Goal: Task Accomplishment & Management: Manage account settings

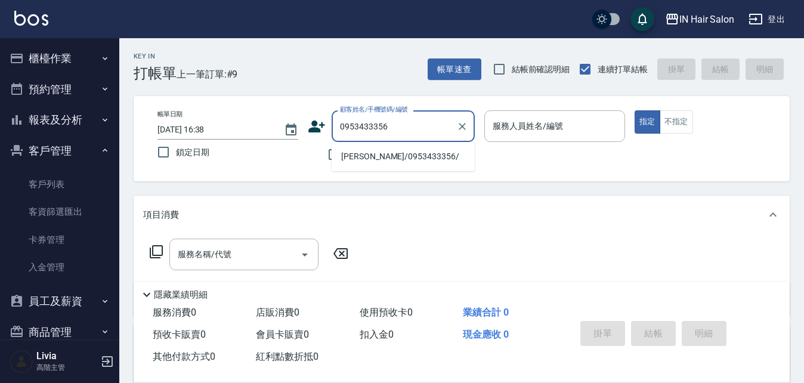
click at [359, 158] on li "[PERSON_NAME]/0953433356/" at bounding box center [402, 157] width 143 height 20
type input "[PERSON_NAME]/0953433356/"
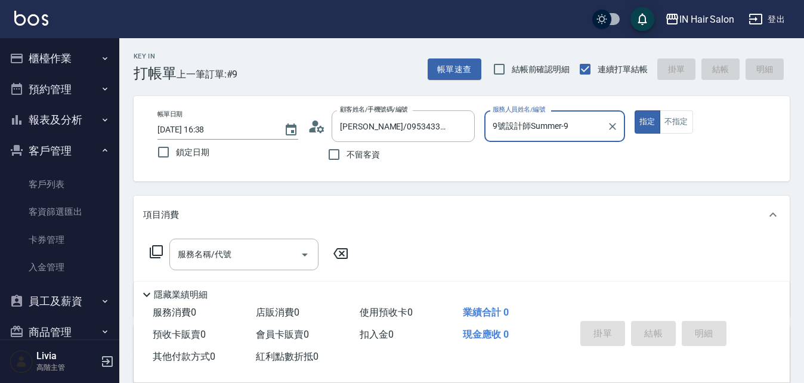
click at [395, 127] on input "9號設計師Summer-9" at bounding box center [545, 126] width 112 height 21
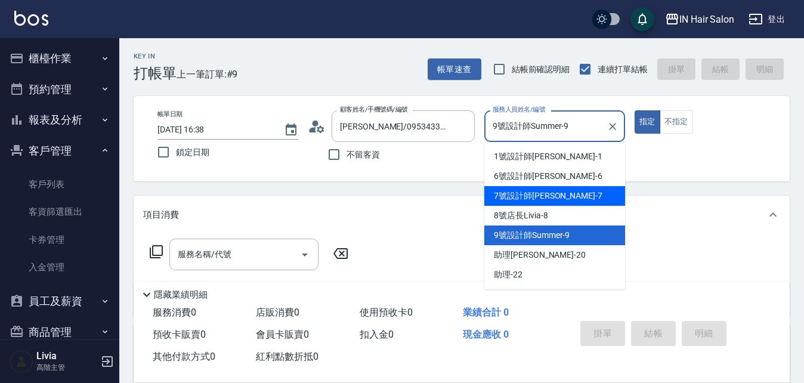
click at [395, 163] on span "7號設計師[PERSON_NAME] -7" at bounding box center [548, 196] width 108 height 13
type input "7號設計師[PERSON_NAME]-7"
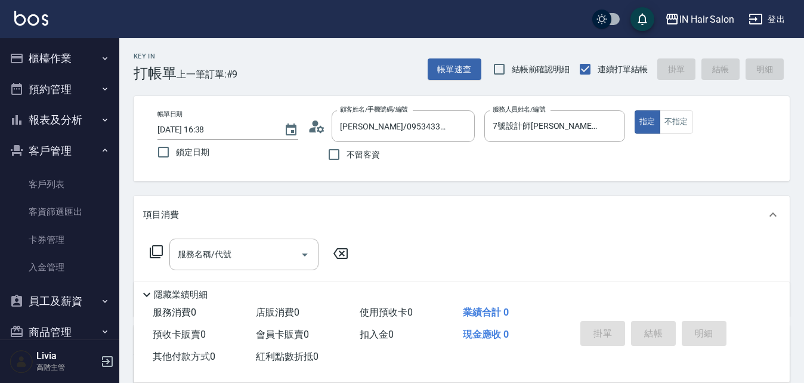
click at [159, 163] on icon at bounding box center [156, 251] width 14 height 14
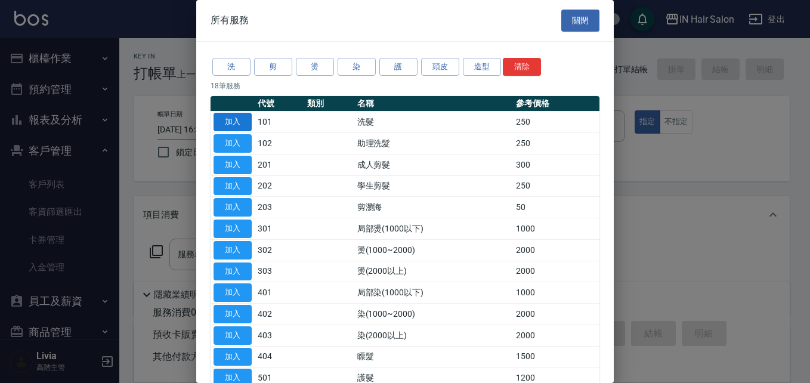
click at [238, 120] on button "加入" at bounding box center [232, 122] width 38 height 18
type input "洗髮(101)"
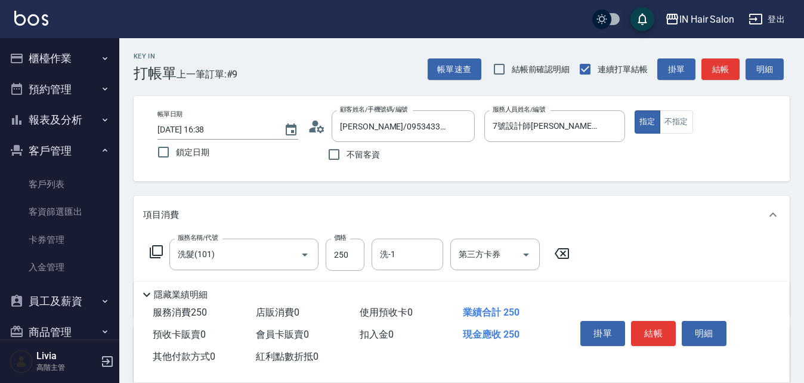
click at [154, 163] on icon at bounding box center [156, 251] width 14 height 14
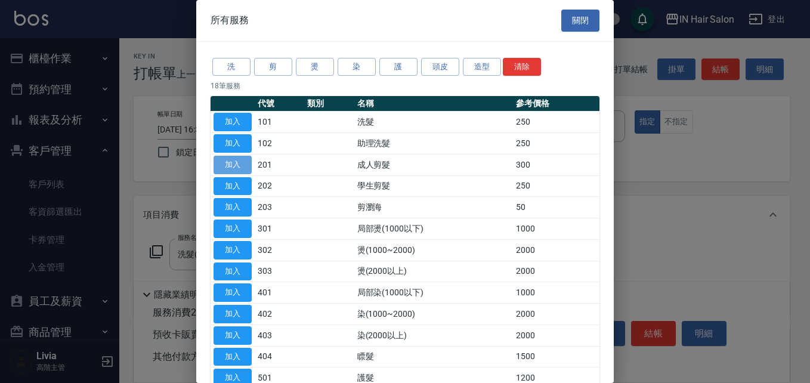
click at [233, 163] on button "加入" at bounding box center [232, 165] width 38 height 18
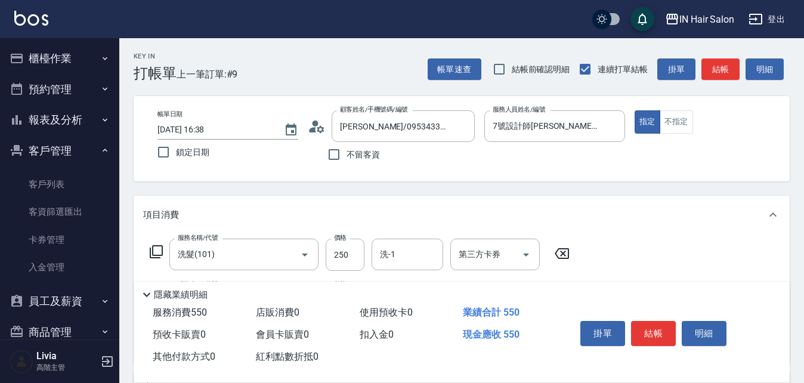
click at [154, 163] on icon at bounding box center [156, 251] width 14 height 14
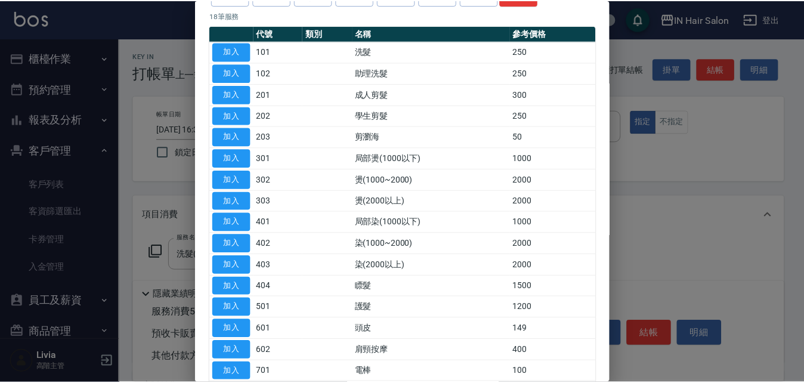
scroll to position [178, 0]
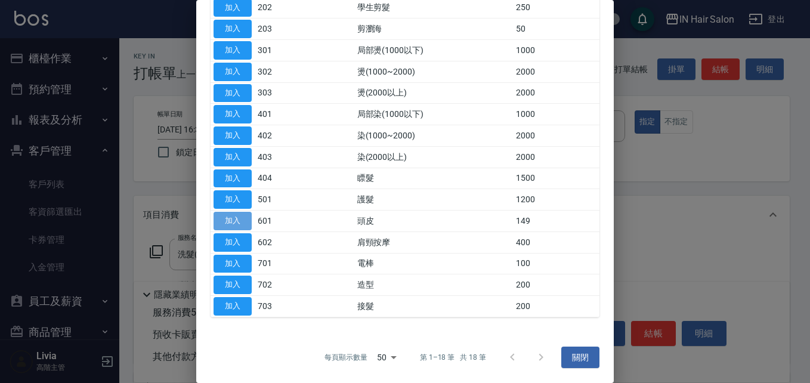
click at [241, 163] on button "加入" at bounding box center [232, 221] width 38 height 18
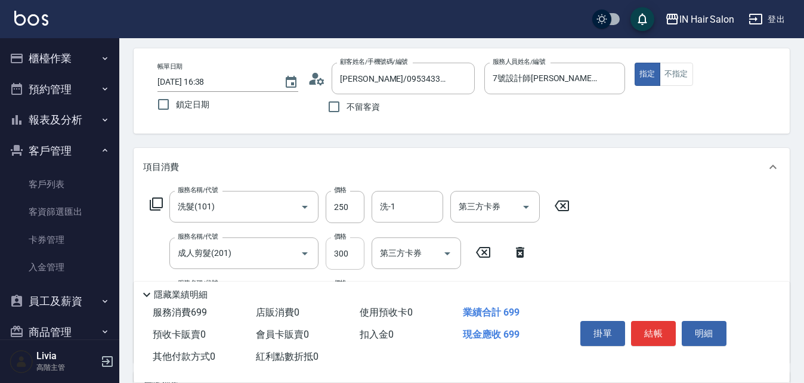
scroll to position [119, 0]
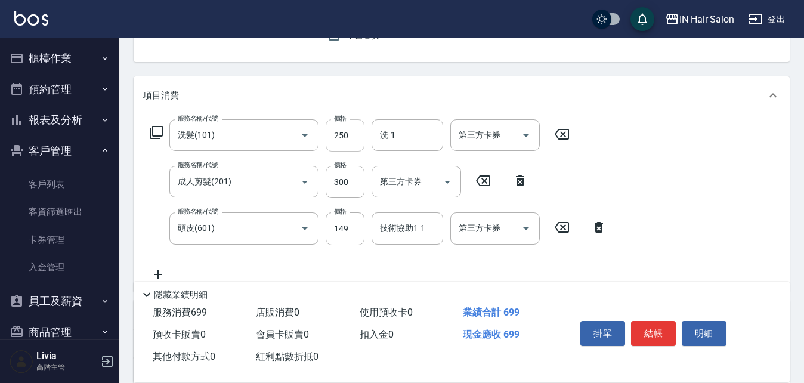
click at [354, 133] on input "250" at bounding box center [344, 135] width 39 height 32
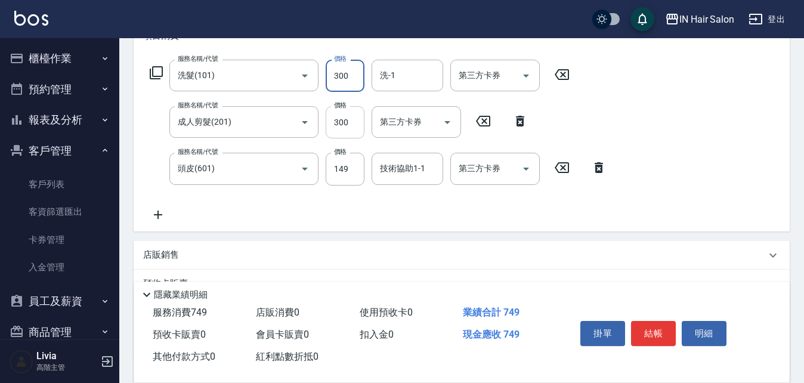
type input "300"
click at [352, 134] on input "300" at bounding box center [344, 122] width 39 height 32
type input "400"
click at [303, 163] on div "服務名稱/代號 洗髮(101) 服務名稱/代號 價格 300 價格 洗-1 洗-1 第三方卡券 第三方卡券 服務名稱/代號 成人剪髮(201) 服務名稱/代號…" at bounding box center [378, 141] width 470 height 162
click at [351, 163] on input "149" at bounding box center [344, 169] width 39 height 32
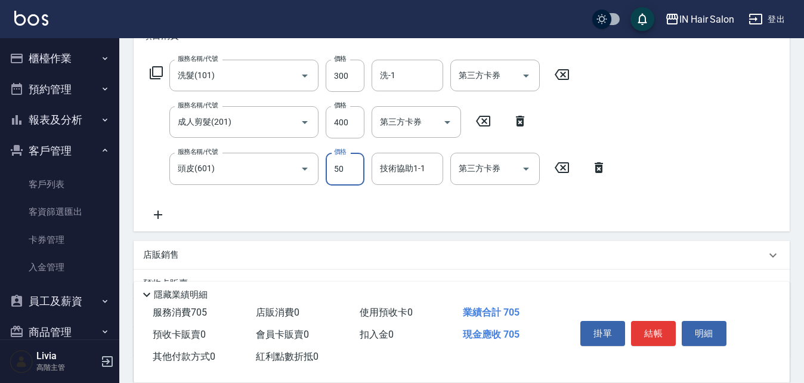
type input "50"
click at [280, 163] on div "服務名稱/代號 洗髮(101) 服務名稱/代號 價格 300 價格 洗-1 洗-1 第三方卡券 第三方卡券 服務名稱/代號 成人剪髮(201) 服務名稱/代號…" at bounding box center [378, 141] width 470 height 162
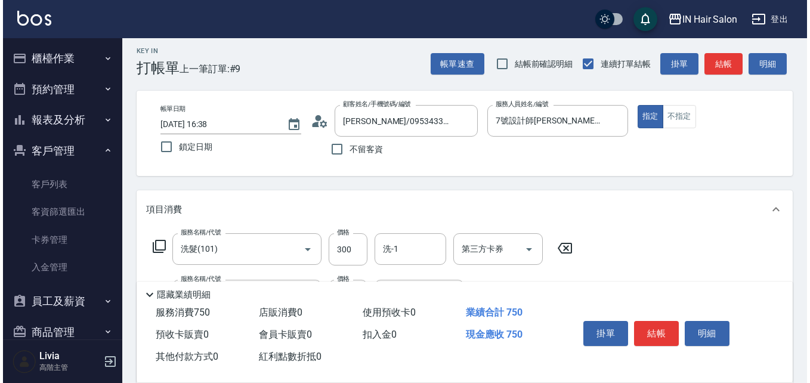
scroll to position [0, 0]
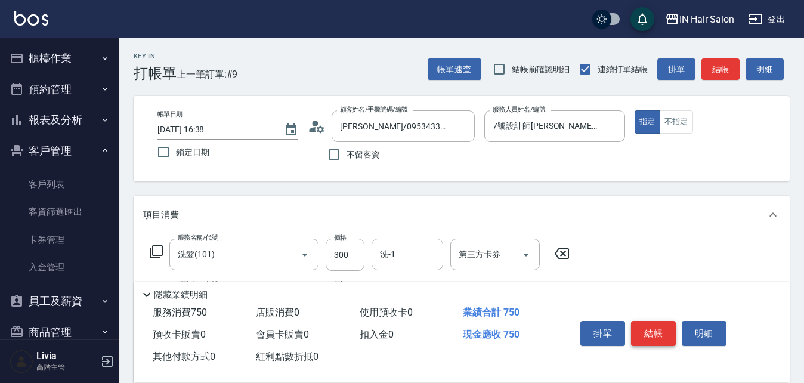
click at [395, 163] on button "結帳" at bounding box center [653, 333] width 45 height 25
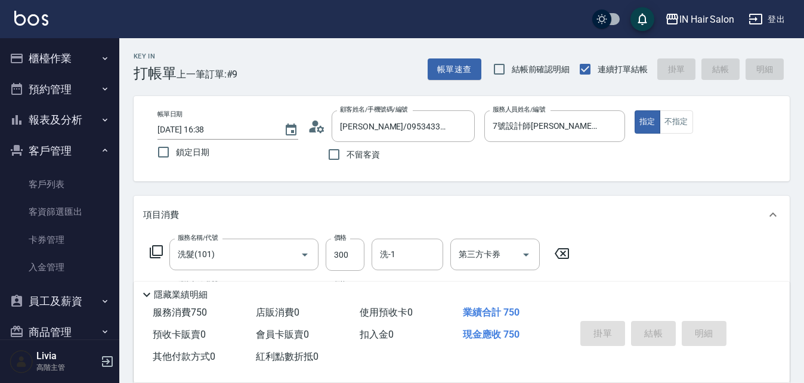
type input "[DATE] 17:49"
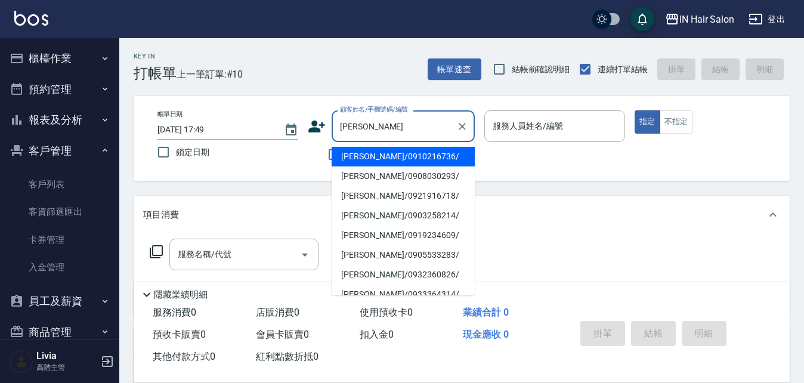
click at [361, 155] on li "[PERSON_NAME]/0910216736/" at bounding box center [402, 157] width 143 height 20
type input "[PERSON_NAME]/0910216736/"
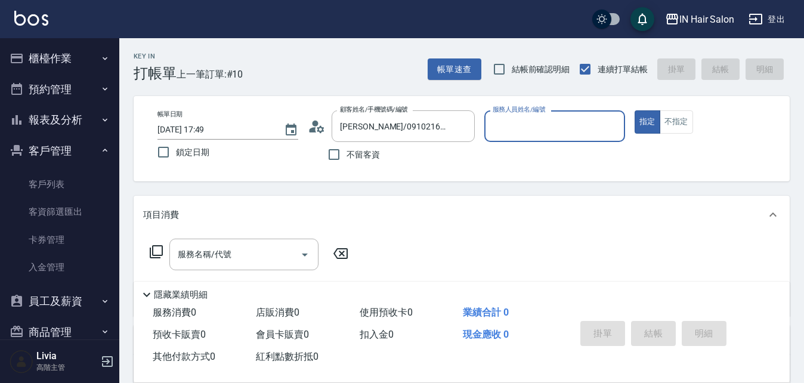
type input "8號店長Livia-8"
click at [156, 163] on icon at bounding box center [156, 251] width 14 height 14
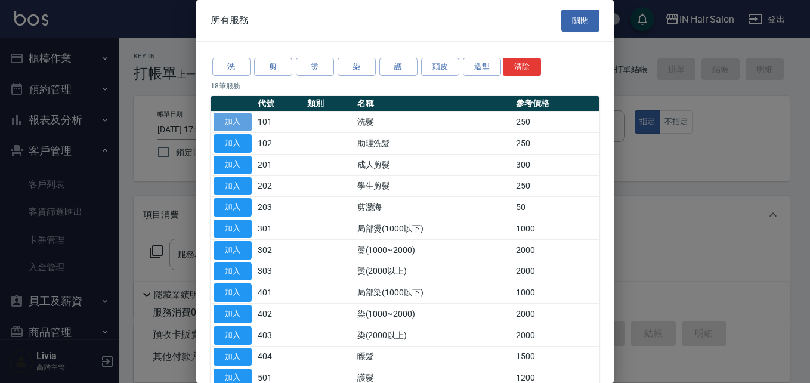
click at [249, 122] on button "加入" at bounding box center [232, 122] width 38 height 18
type input "洗髮(101)"
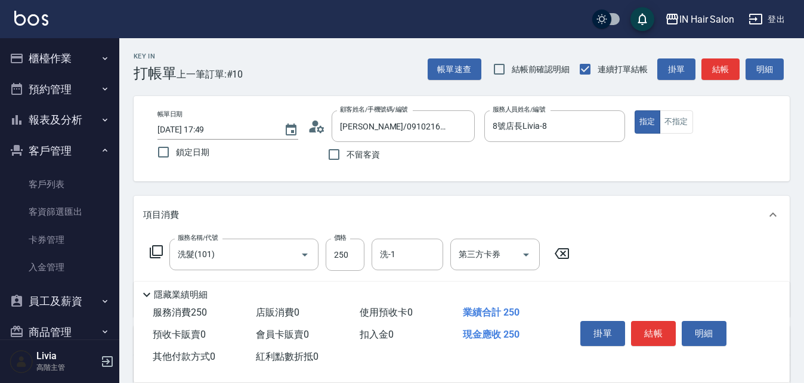
click at [162, 163] on icon at bounding box center [156, 251] width 13 height 13
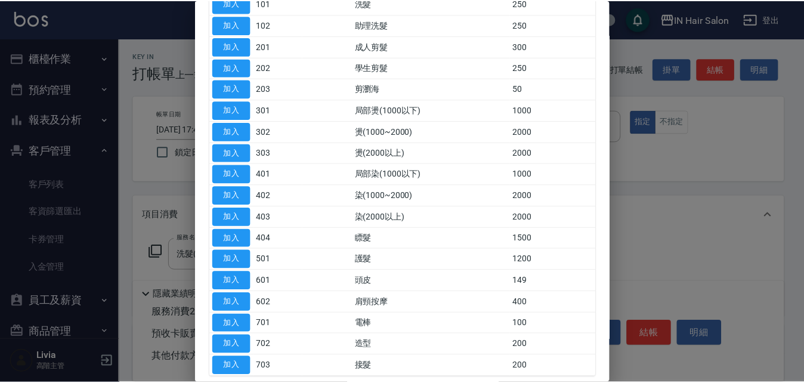
scroll to position [119, 0]
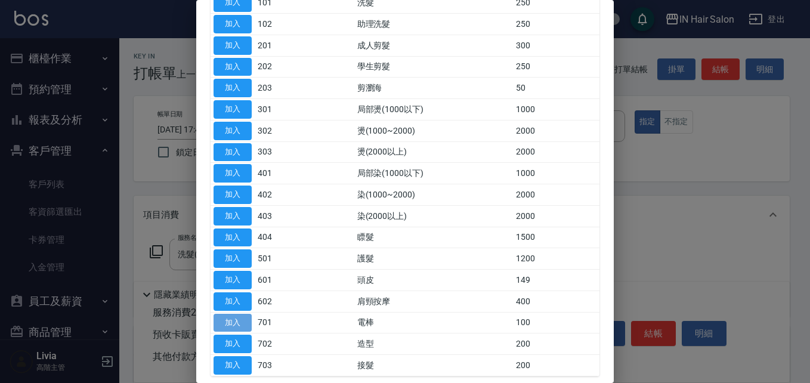
click at [231, 163] on button "加入" at bounding box center [232, 323] width 38 height 18
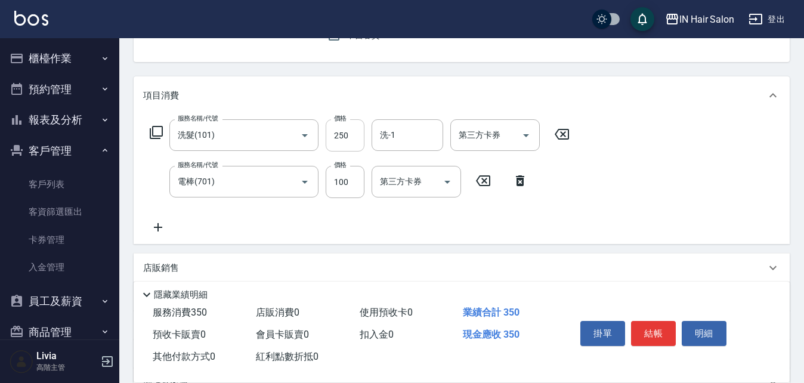
click at [352, 131] on input "250" at bounding box center [344, 135] width 39 height 32
type input "300"
click at [270, 163] on div "服務名稱/代號 洗髮(101) 服務名稱/代號 價格 300 價格 洗-1 洗-1 第三方卡券 第三方卡券 服務名稱/代號 電棒(701) 服務名稱/代號 價…" at bounding box center [359, 176] width 433 height 115
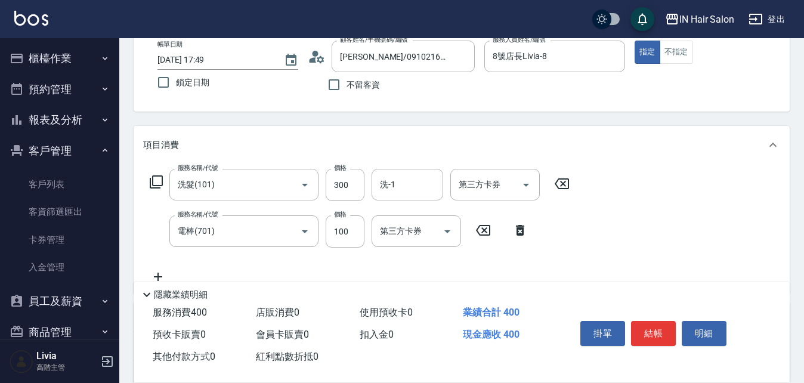
scroll to position [0, 0]
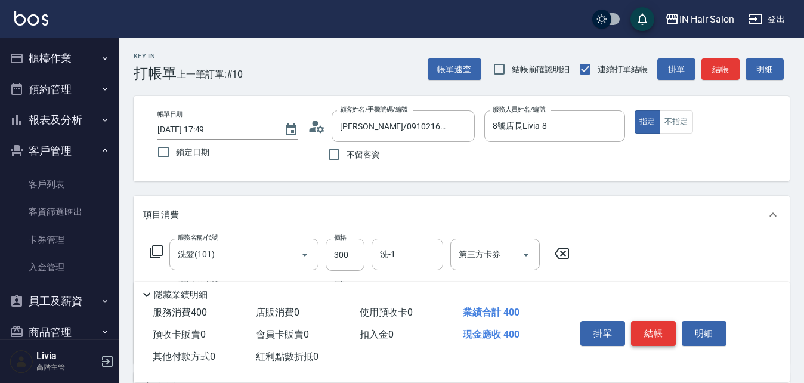
click at [395, 163] on button "結帳" at bounding box center [653, 333] width 45 height 25
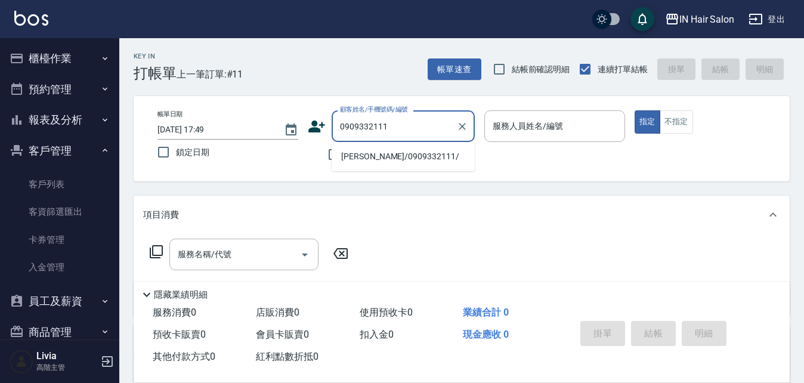
click at [356, 163] on li "[PERSON_NAME]/0909332111/" at bounding box center [402, 157] width 143 height 20
type input "[PERSON_NAME]/0909332111/"
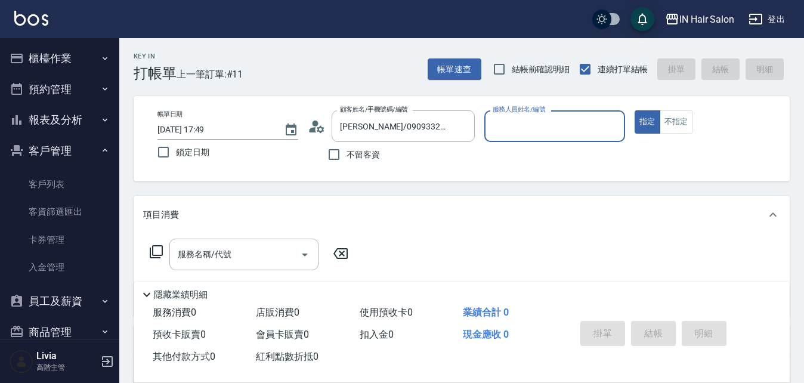
type input "7號設計師[PERSON_NAME]-7"
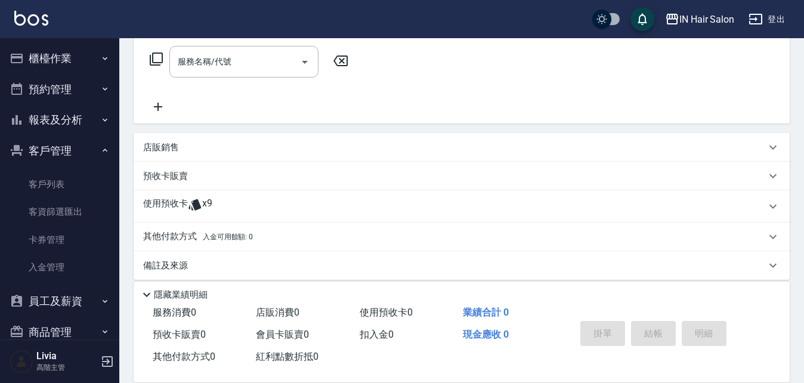
scroll to position [204, 0]
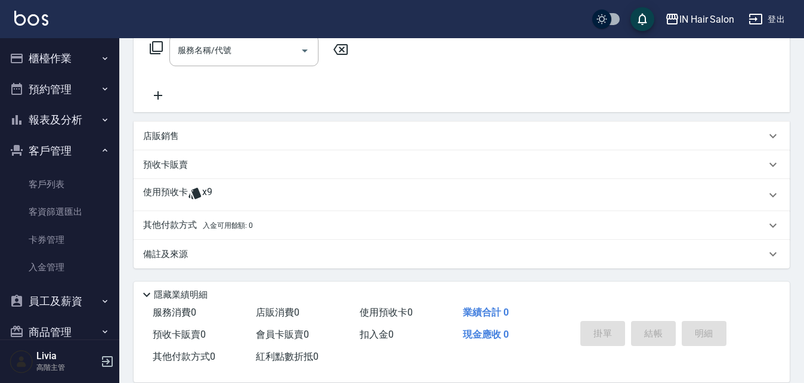
click at [166, 163] on p "使用預收卡" at bounding box center [165, 195] width 45 height 18
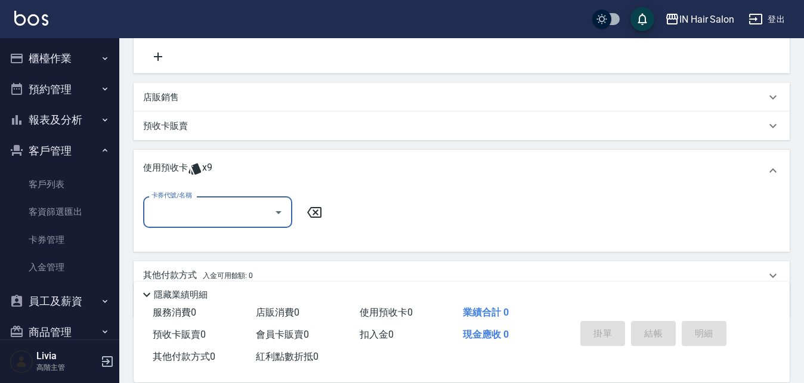
scroll to position [263, 0]
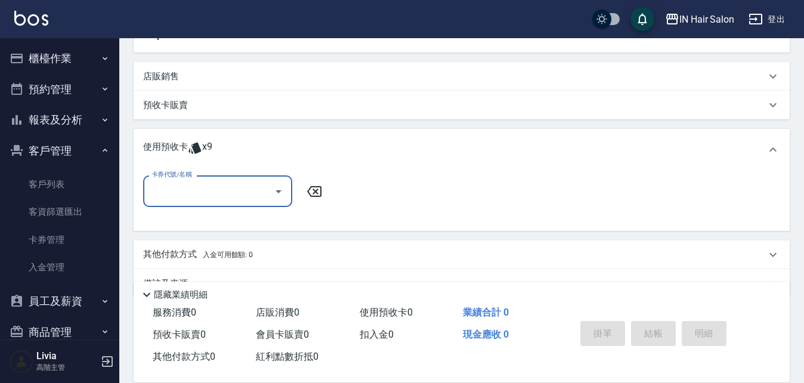
click at [188, 163] on input "卡券代號/名稱" at bounding box center [208, 191] width 120 height 21
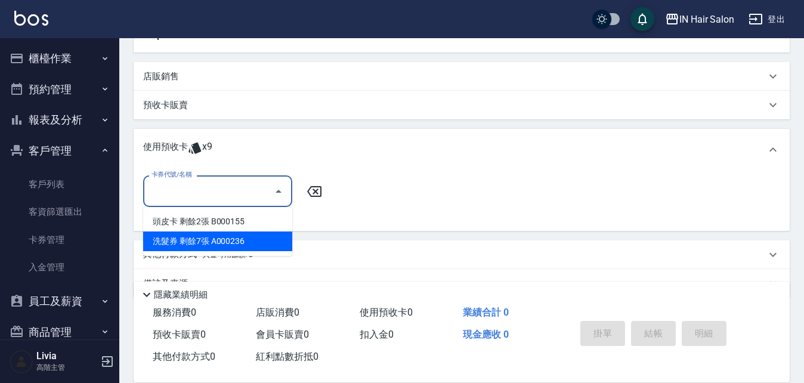
click at [234, 163] on div "洗髮券 剩餘7張 A000236" at bounding box center [217, 241] width 149 height 20
type input "洗髮券 A000236"
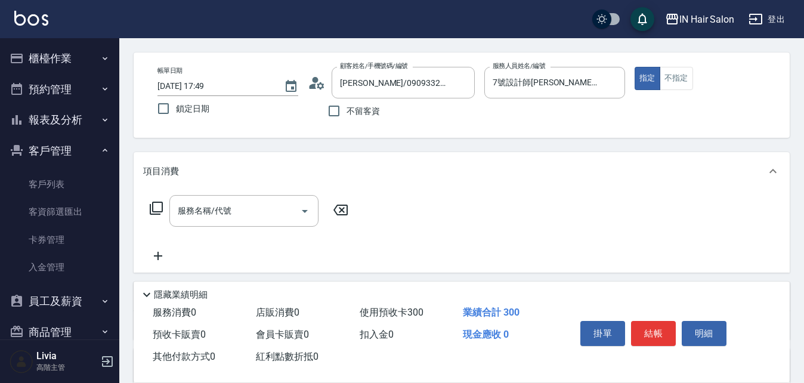
scroll to position [25, 0]
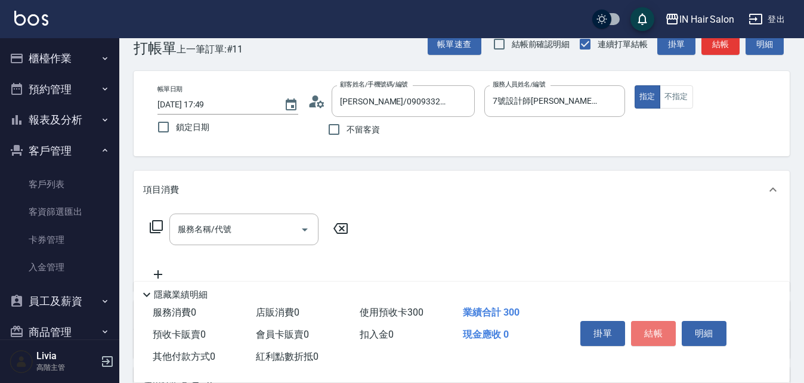
click at [395, 163] on button "結帳" at bounding box center [653, 333] width 45 height 25
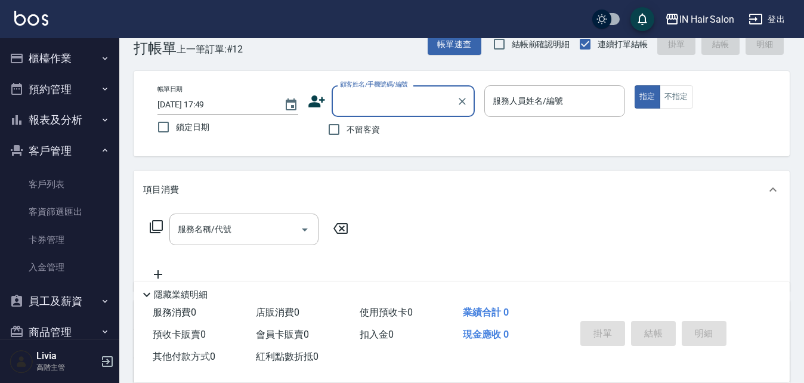
click at [100, 151] on icon "button" at bounding box center [105, 150] width 10 height 10
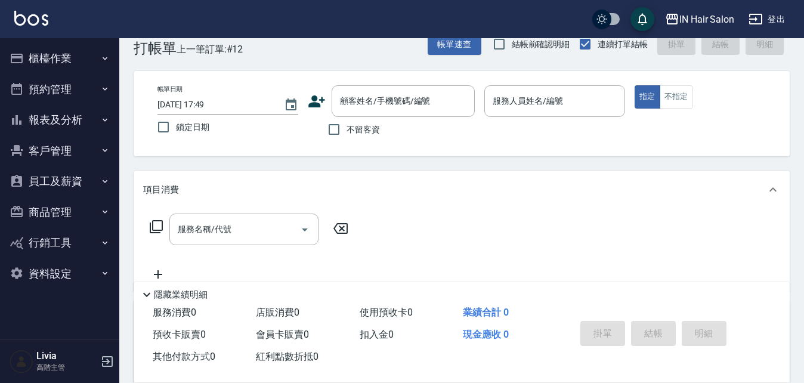
click at [59, 58] on button "櫃檯作業" at bounding box center [60, 58] width 110 height 31
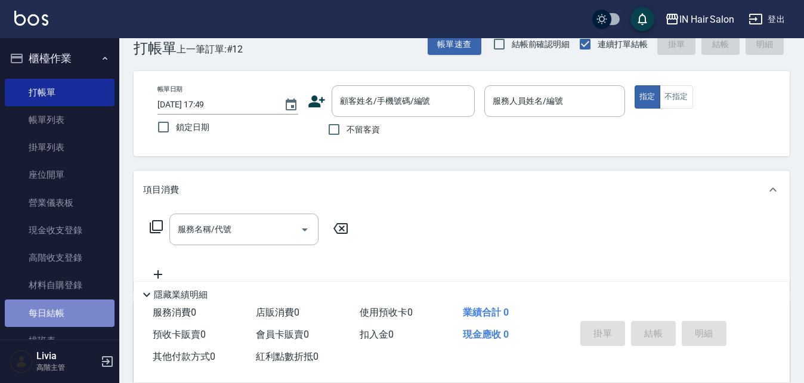
click at [82, 163] on link "每日結帳" at bounding box center [60, 312] width 110 height 27
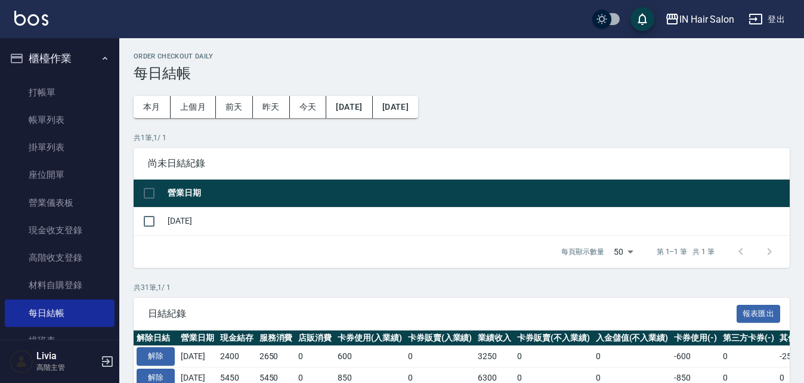
click at [145, 163] on input "checkbox" at bounding box center [149, 193] width 25 height 25
checkbox input "true"
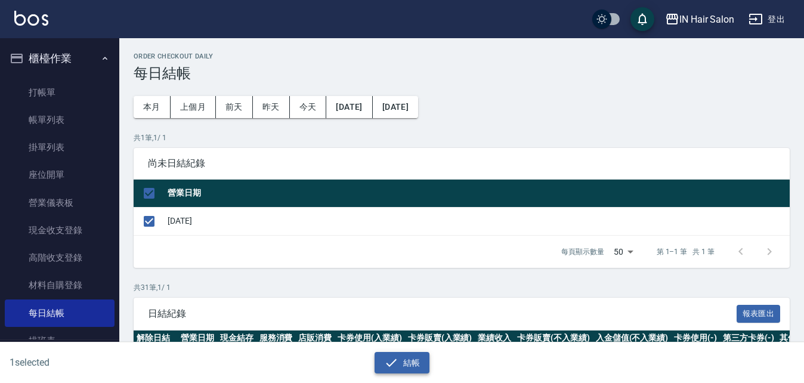
click at [395, 163] on button "結帳" at bounding box center [401, 363] width 55 height 22
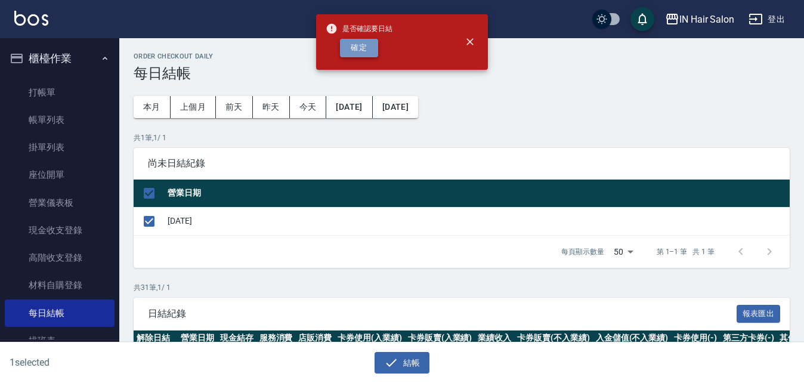
click at [355, 48] on button "確定" at bounding box center [359, 48] width 38 height 18
checkbox input "false"
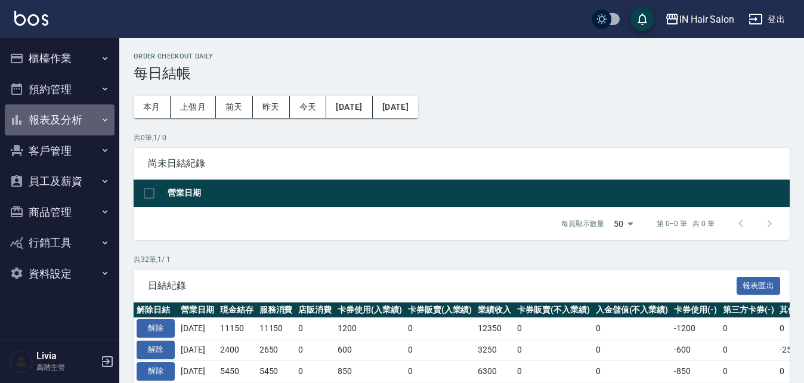
click at [70, 120] on button "報表及分析" at bounding box center [60, 119] width 110 height 31
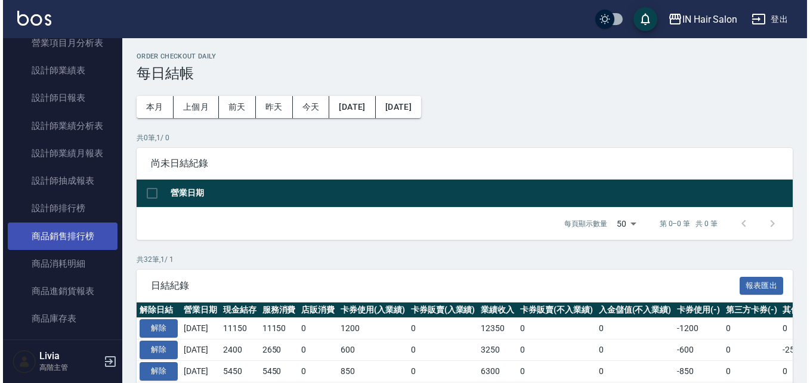
scroll to position [477, 0]
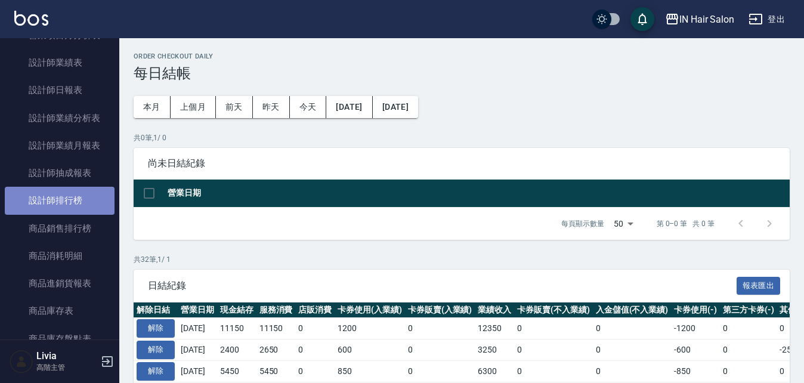
click at [76, 203] on link "設計師排行榜" at bounding box center [60, 200] width 110 height 27
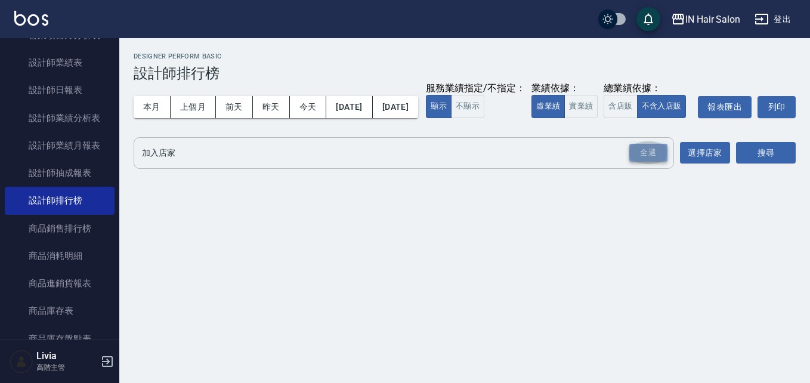
click at [648, 162] on div "全選" at bounding box center [648, 153] width 38 height 18
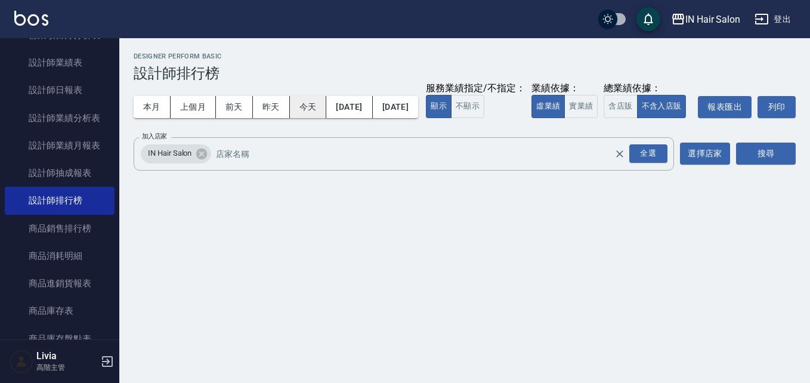
click at [311, 106] on button "今天" at bounding box center [308, 107] width 37 height 22
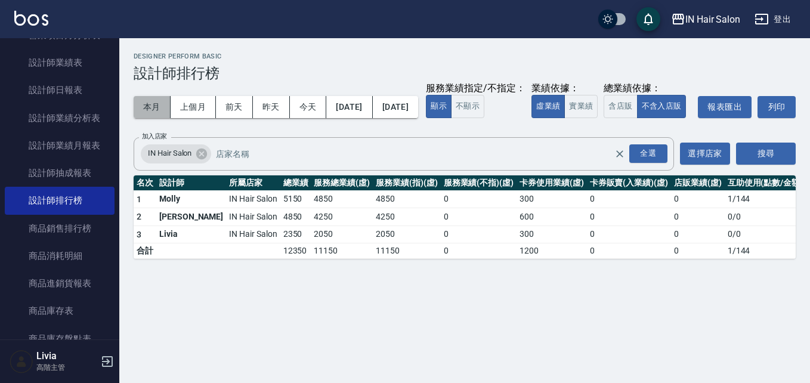
click at [143, 101] on button "本月" at bounding box center [152, 107] width 37 height 22
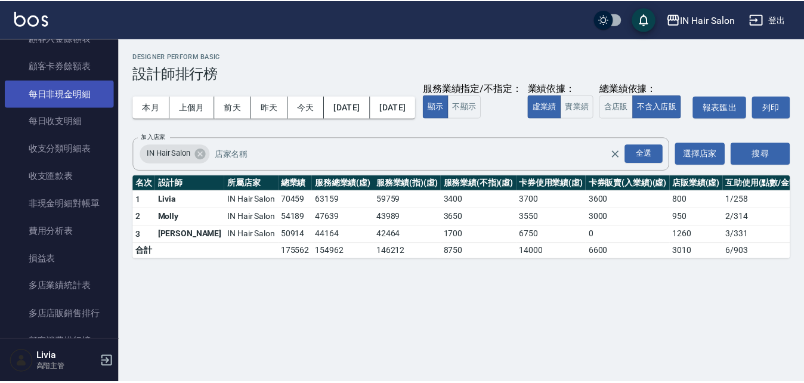
scroll to position [954, 0]
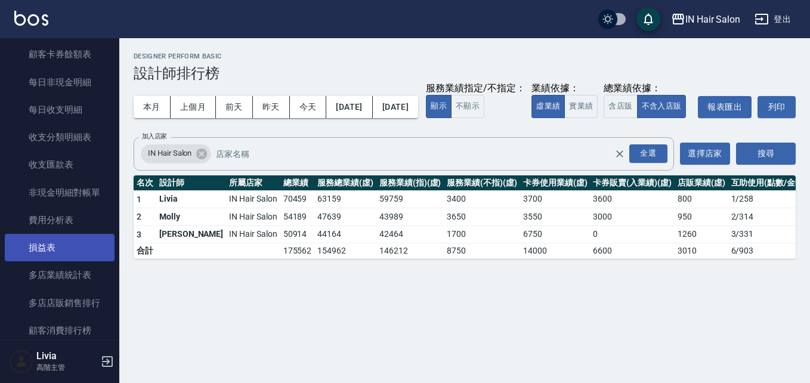
click at [63, 246] on link "損益表" at bounding box center [60, 247] width 110 height 27
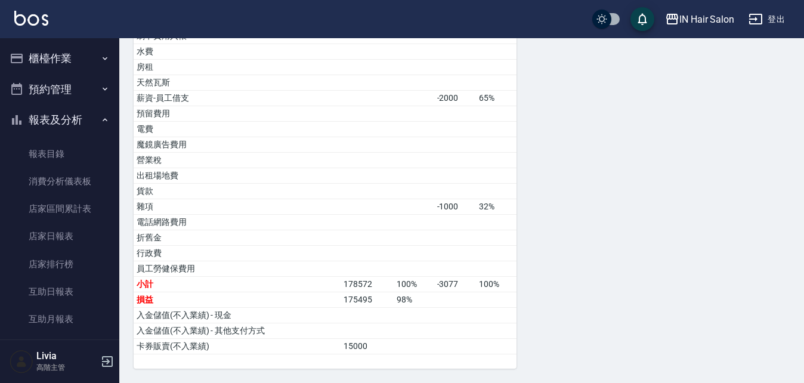
drag, startPoint x: 67, startPoint y: 52, endPoint x: 72, endPoint y: 72, distance: 20.8
click at [67, 54] on button "櫃檯作業" at bounding box center [60, 58] width 110 height 31
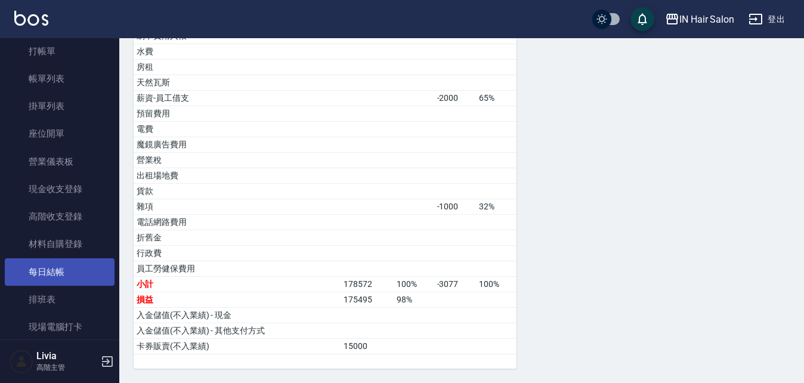
scroll to position [60, 0]
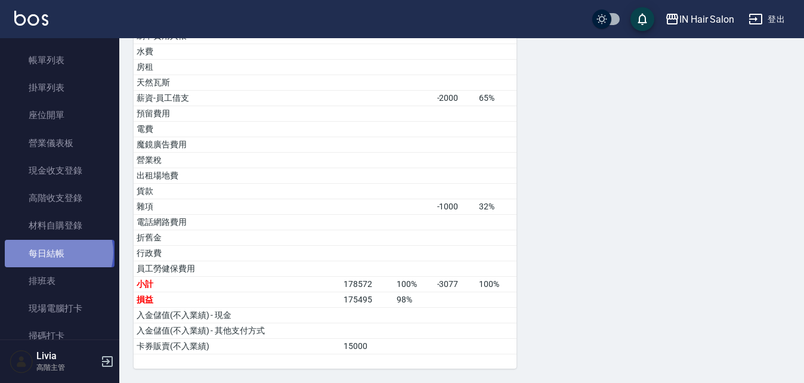
click at [58, 252] on link "每日結帳" at bounding box center [60, 253] width 110 height 27
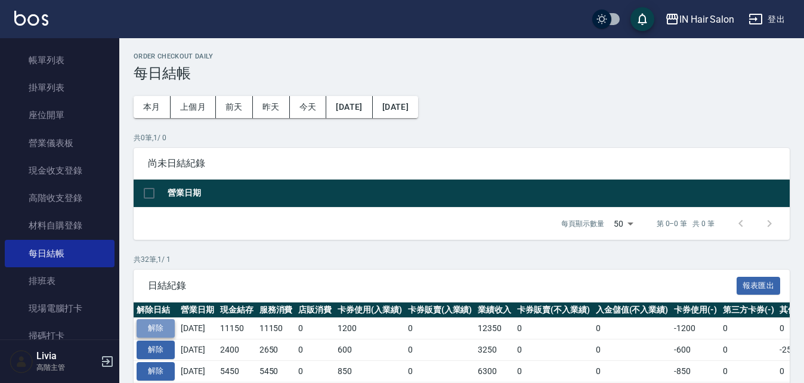
click at [156, 325] on button "解除" at bounding box center [156, 328] width 38 height 18
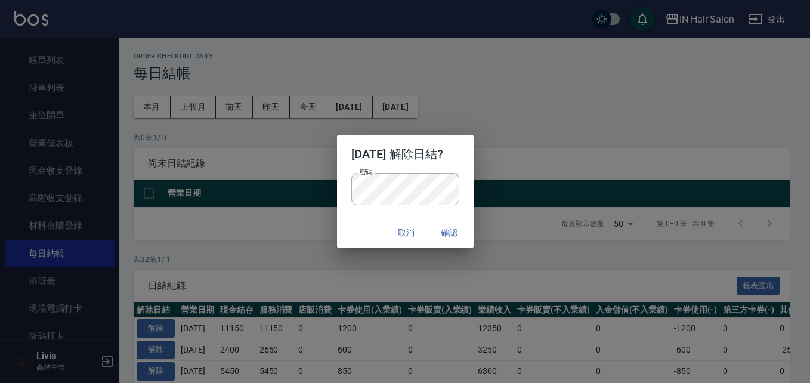
click at [302, 253] on div "2025/09/20 解除日結? 密碼 密碼 取消 確認" at bounding box center [405, 191] width 810 height 383
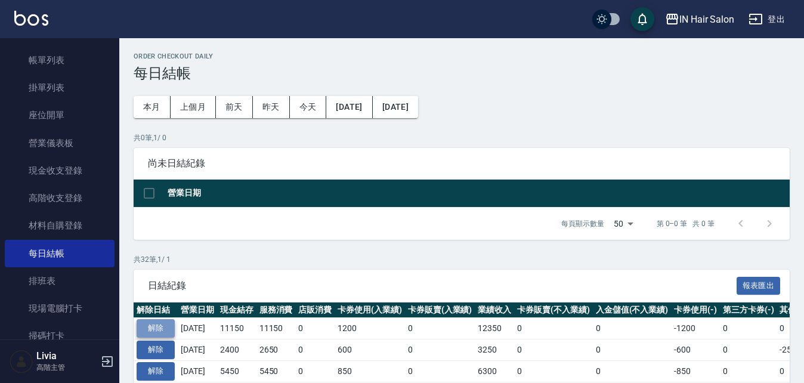
click at [167, 321] on button "解除" at bounding box center [156, 328] width 38 height 18
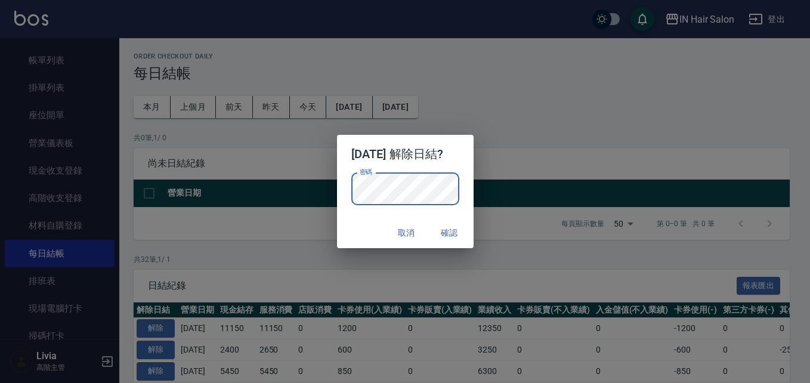
click at [348, 227] on div "取消 確認" at bounding box center [405, 233] width 137 height 32
click at [452, 231] on button "確認" at bounding box center [449, 233] width 38 height 22
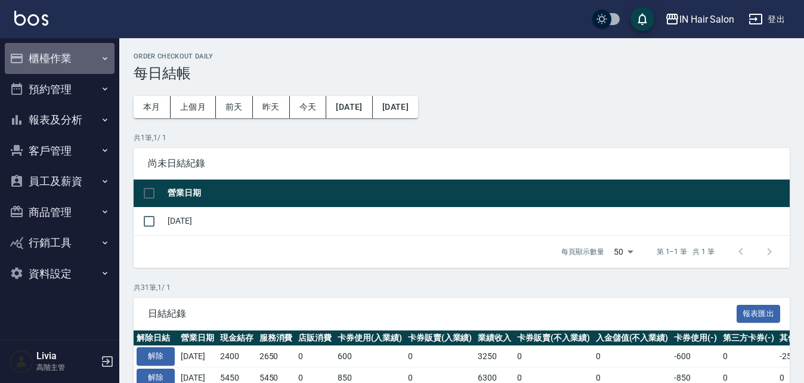
click at [49, 58] on button "櫃檯作業" at bounding box center [60, 58] width 110 height 31
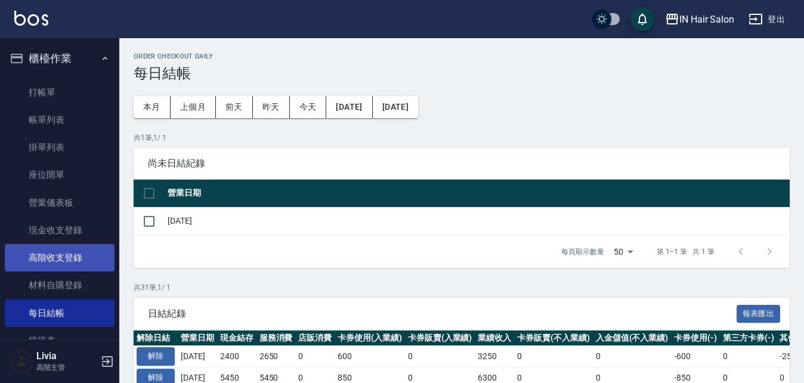
drag, startPoint x: 63, startPoint y: 255, endPoint x: 73, endPoint y: 249, distance: 11.8
click at [63, 255] on link "高階收支登錄" at bounding box center [60, 257] width 110 height 27
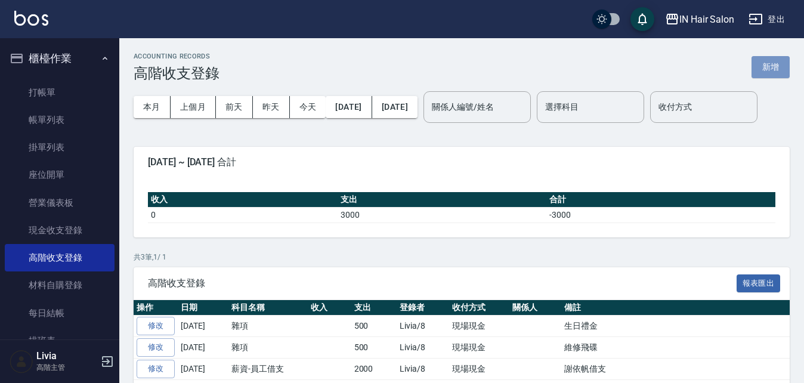
drag, startPoint x: 765, startPoint y: 61, endPoint x: 733, endPoint y: 82, distance: 38.2
click at [765, 61] on button "新增" at bounding box center [770, 67] width 38 height 22
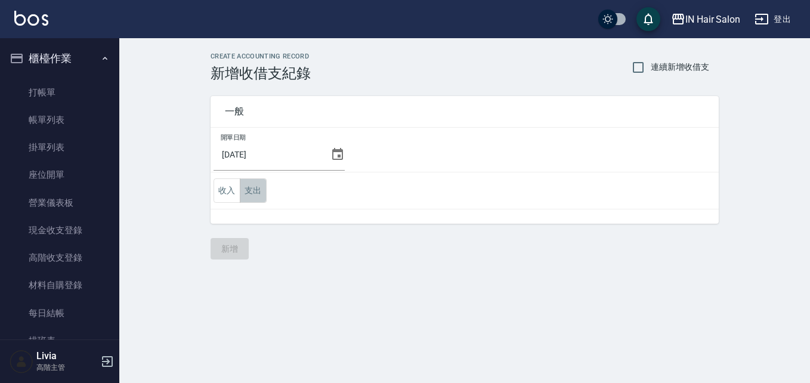
click at [252, 190] on button "支出" at bounding box center [253, 190] width 27 height 24
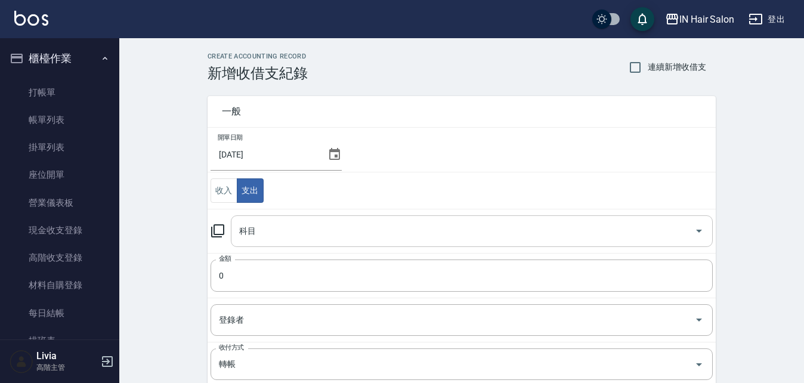
click at [252, 233] on input "科目" at bounding box center [462, 231] width 453 height 21
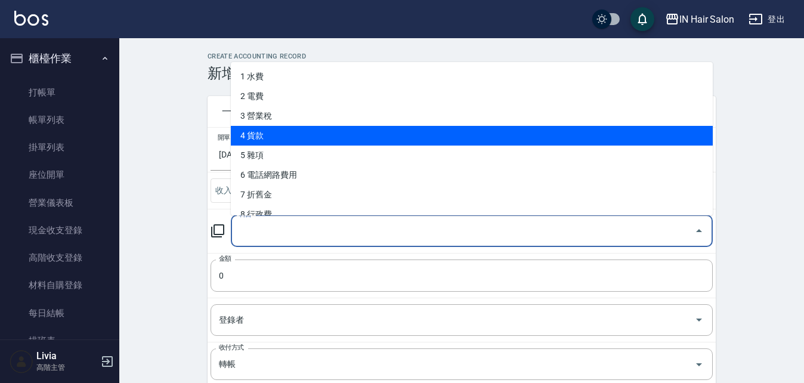
click at [281, 134] on li "4 貨款" at bounding box center [472, 136] width 482 height 20
type input "4 貨款"
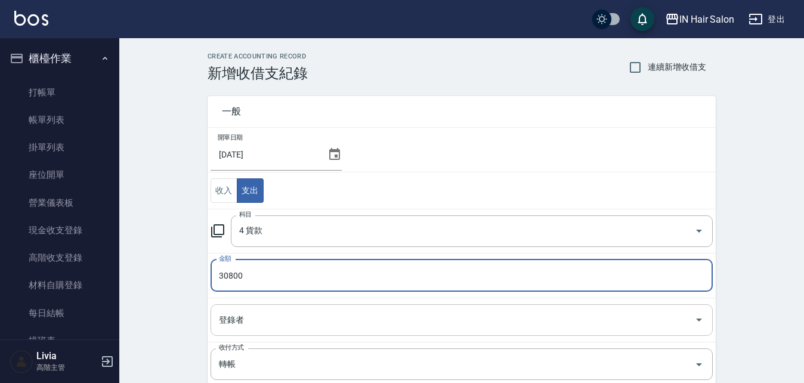
drag, startPoint x: 254, startPoint y: 330, endPoint x: 254, endPoint y: 305, distance: 25.0
click at [254, 329] on div "登錄者" at bounding box center [461, 320] width 502 height 32
type input "30800"
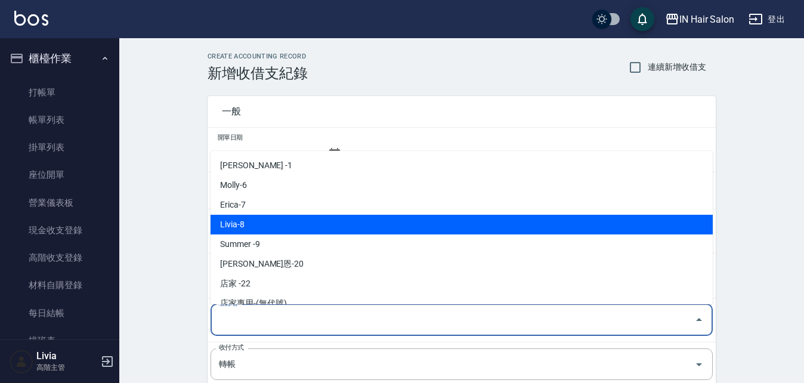
drag, startPoint x: 256, startPoint y: 224, endPoint x: 271, endPoint y: 235, distance: 17.9
click at [256, 225] on li "Livia-8" at bounding box center [461, 225] width 502 height 20
type input "Livia-8"
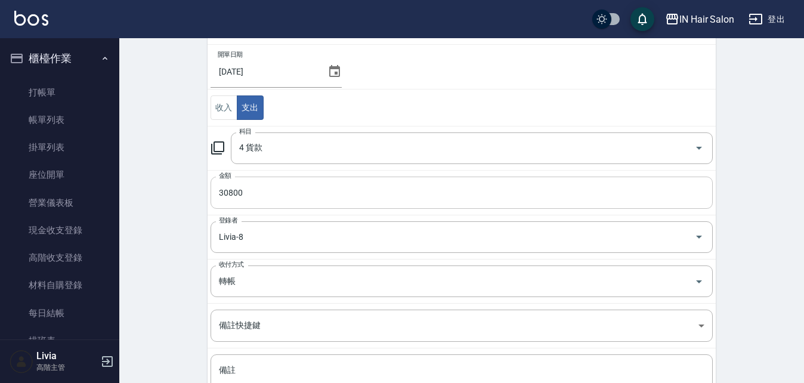
scroll to position [186, 0]
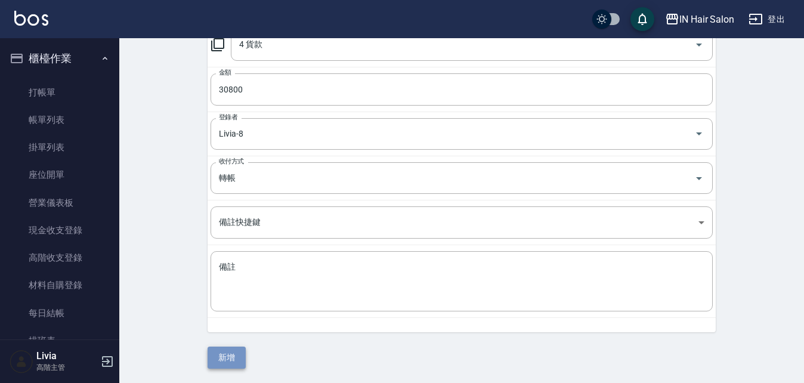
click at [229, 352] on button "新增" at bounding box center [226, 357] width 38 height 22
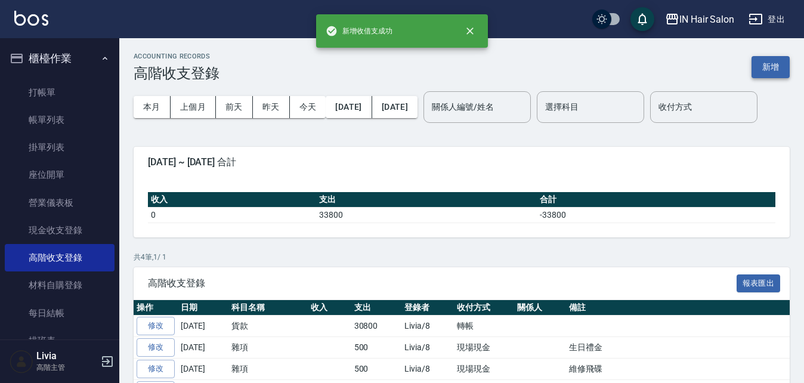
click at [772, 59] on button "新增" at bounding box center [770, 67] width 38 height 22
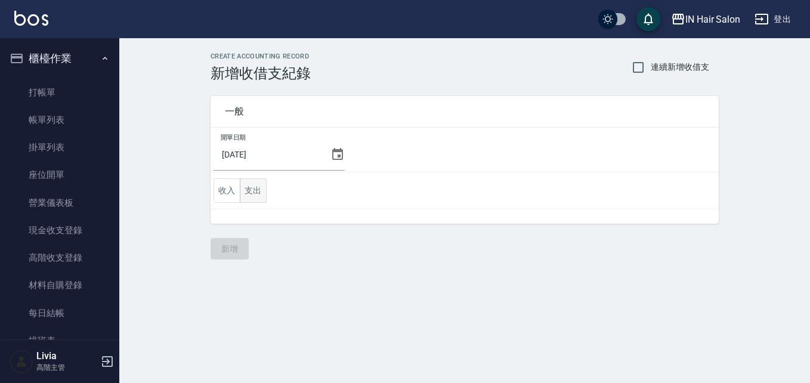
click at [254, 190] on button "支出" at bounding box center [253, 190] width 27 height 24
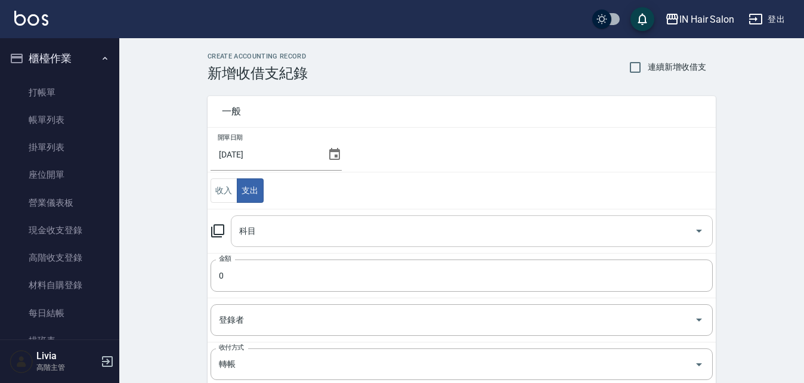
click at [264, 246] on div "科目" at bounding box center [472, 231] width 482 height 32
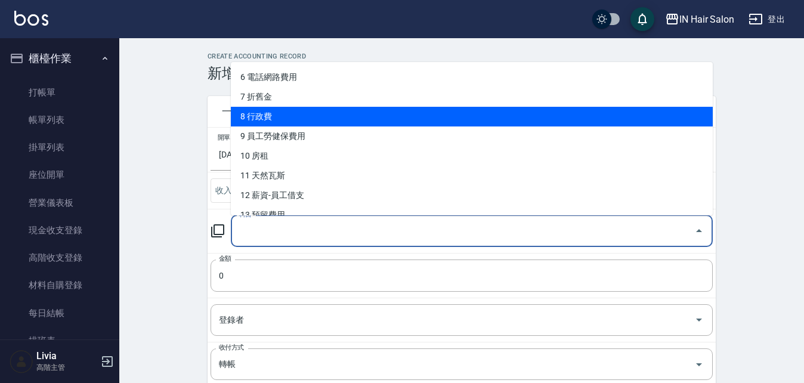
scroll to position [112, 0]
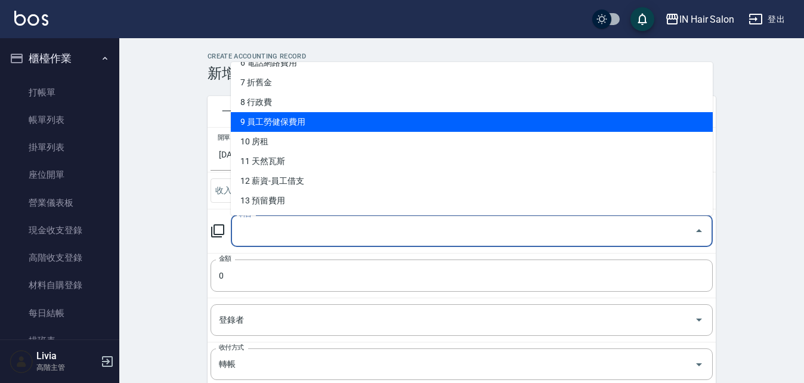
click at [309, 116] on li "9 員工勞健保費用" at bounding box center [472, 122] width 482 height 20
type input "9 員工勞健保費用"
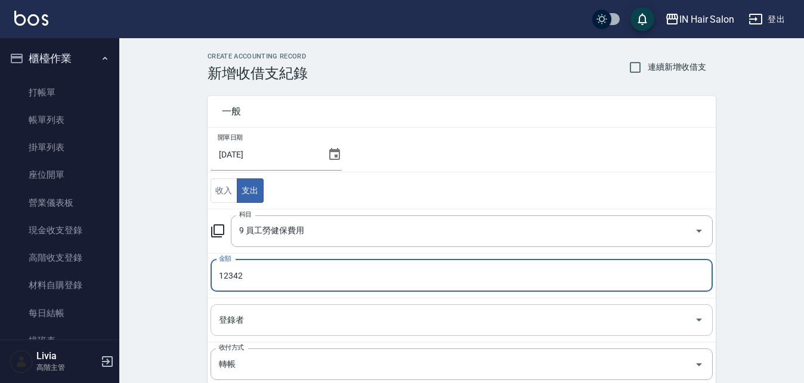
type input "12342"
click at [246, 319] on input "登錄者" at bounding box center [452, 319] width 473 height 21
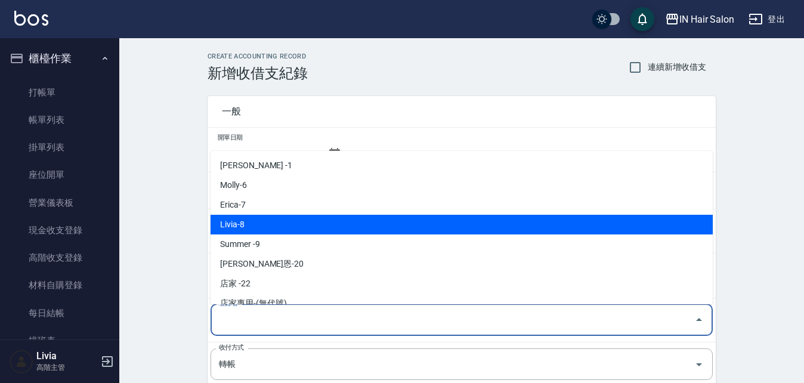
click at [252, 223] on li "Livia-8" at bounding box center [461, 225] width 502 height 20
type input "Livia-8"
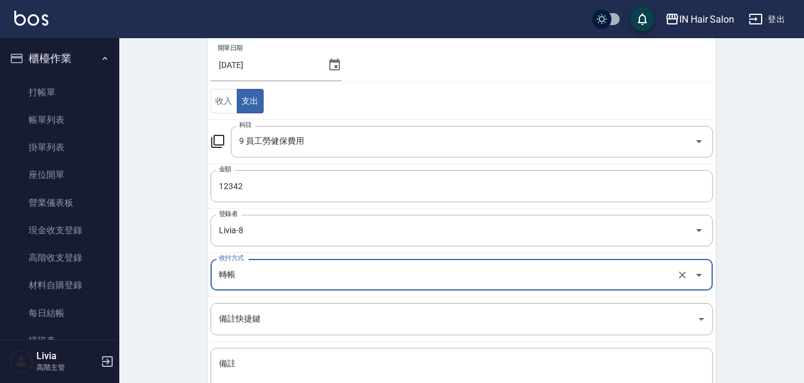
scroll to position [186, 0]
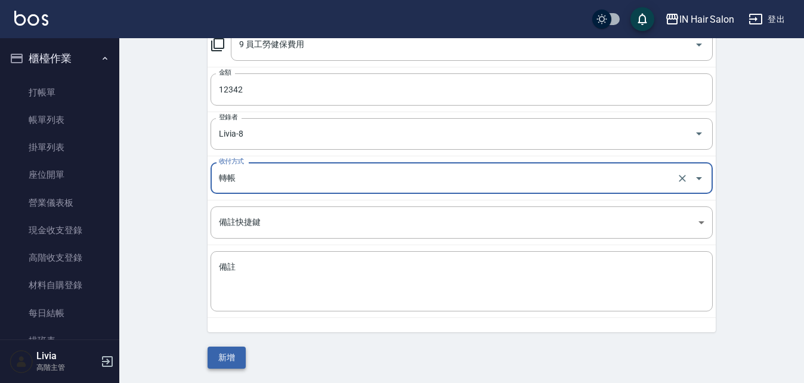
click at [231, 359] on button "新增" at bounding box center [226, 357] width 38 height 22
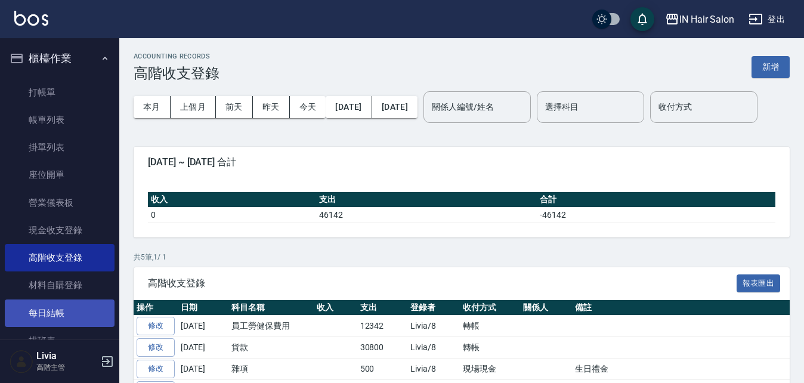
click at [63, 306] on link "每日結帳" at bounding box center [60, 312] width 110 height 27
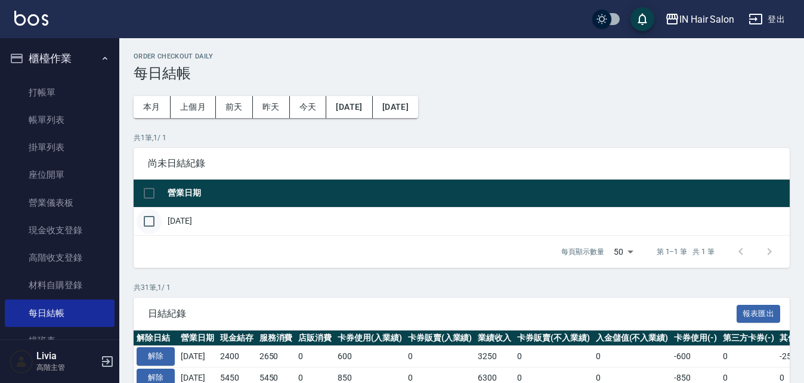
drag, startPoint x: 150, startPoint y: 222, endPoint x: 155, endPoint y: 226, distance: 6.3
click at [150, 223] on input "checkbox" at bounding box center [149, 221] width 25 height 25
checkbox input "true"
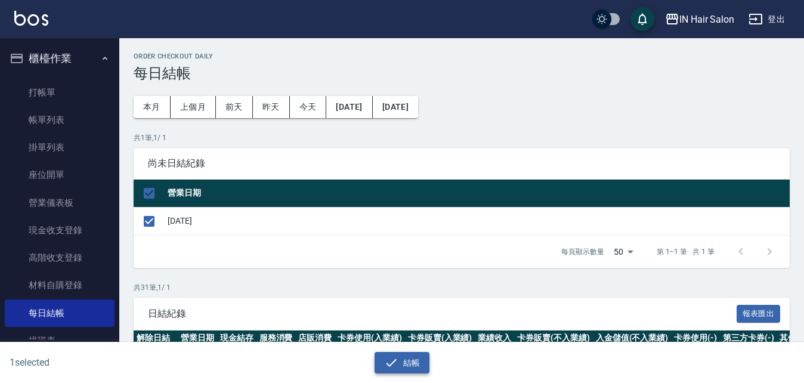
click at [408, 362] on button "結帳" at bounding box center [401, 363] width 55 height 22
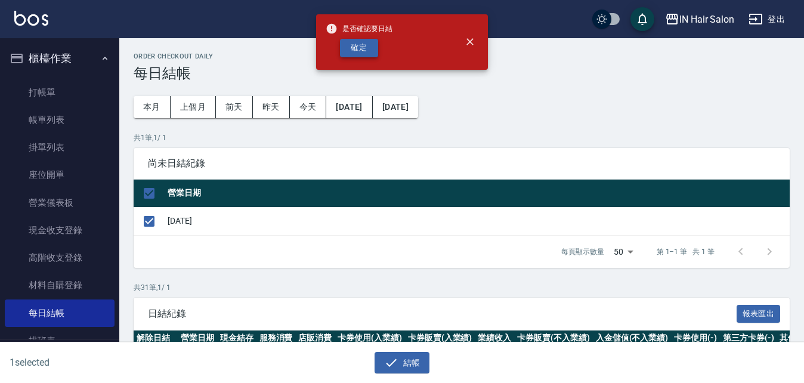
click at [359, 45] on button "確定" at bounding box center [359, 48] width 38 height 18
checkbox input "false"
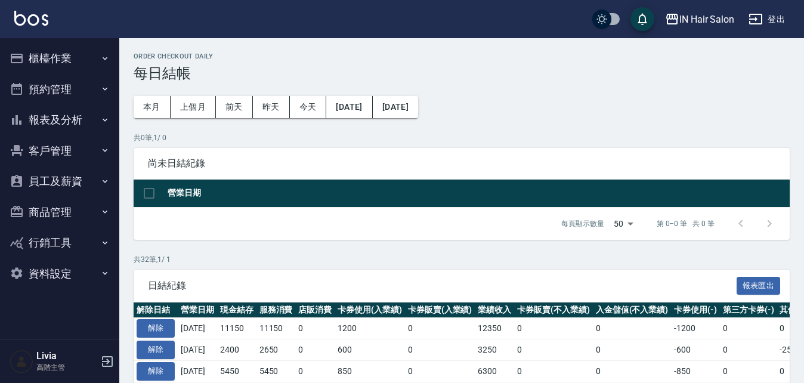
click at [52, 111] on button "報表及分析" at bounding box center [60, 119] width 110 height 31
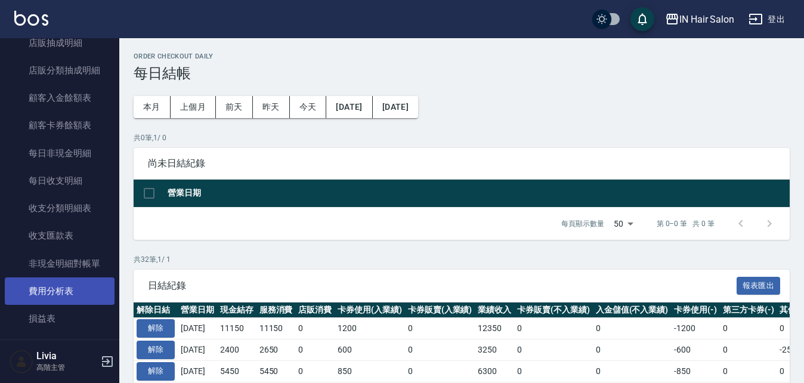
scroll to position [894, 0]
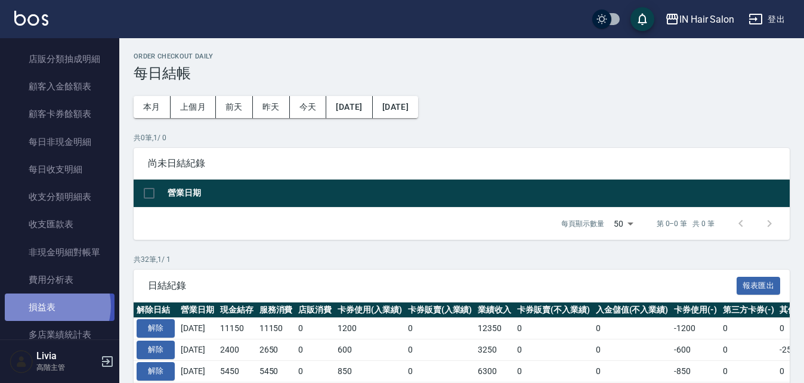
click at [51, 306] on link "損益表" at bounding box center [60, 306] width 110 height 27
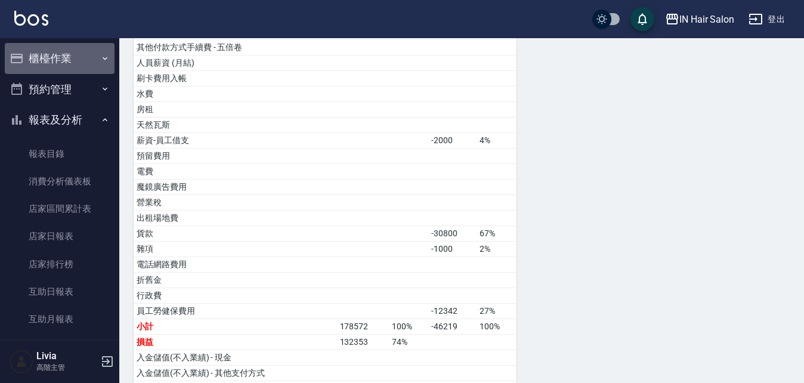
click at [66, 61] on button "櫃檯作業" at bounding box center [60, 58] width 110 height 31
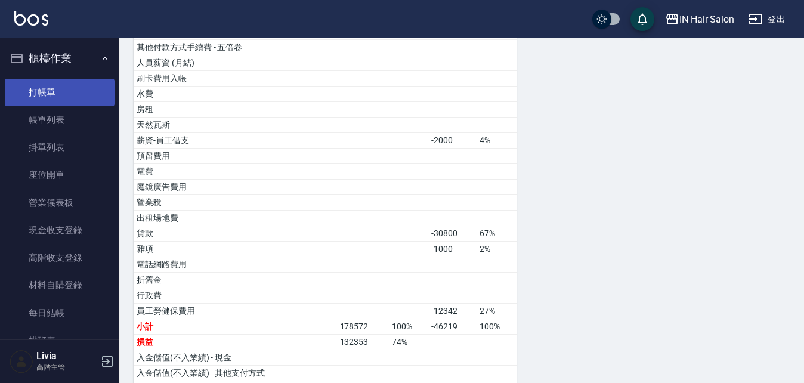
click at [49, 88] on link "打帳單" at bounding box center [60, 92] width 110 height 27
